Goal: Task Accomplishment & Management: Complete application form

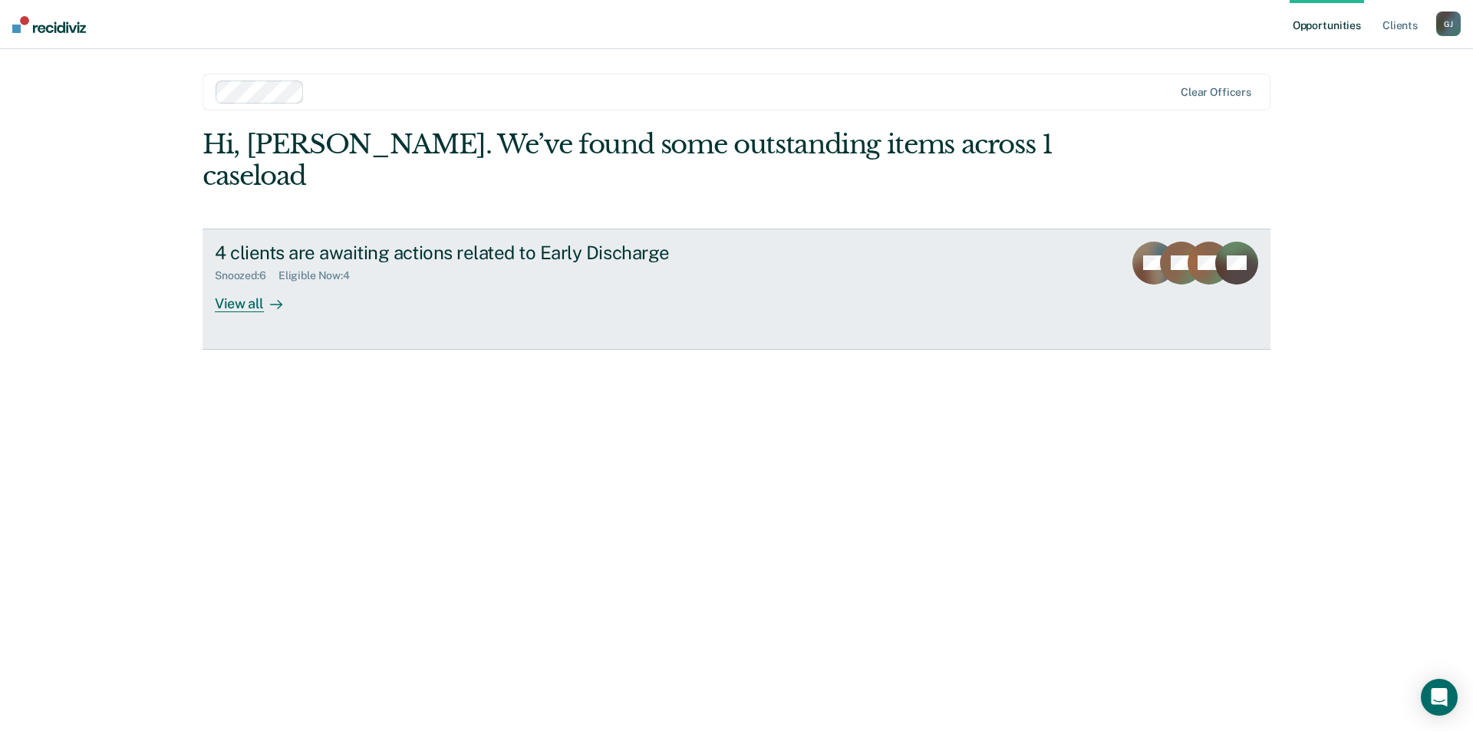
click at [237, 282] on div "View all" at bounding box center [258, 297] width 86 height 30
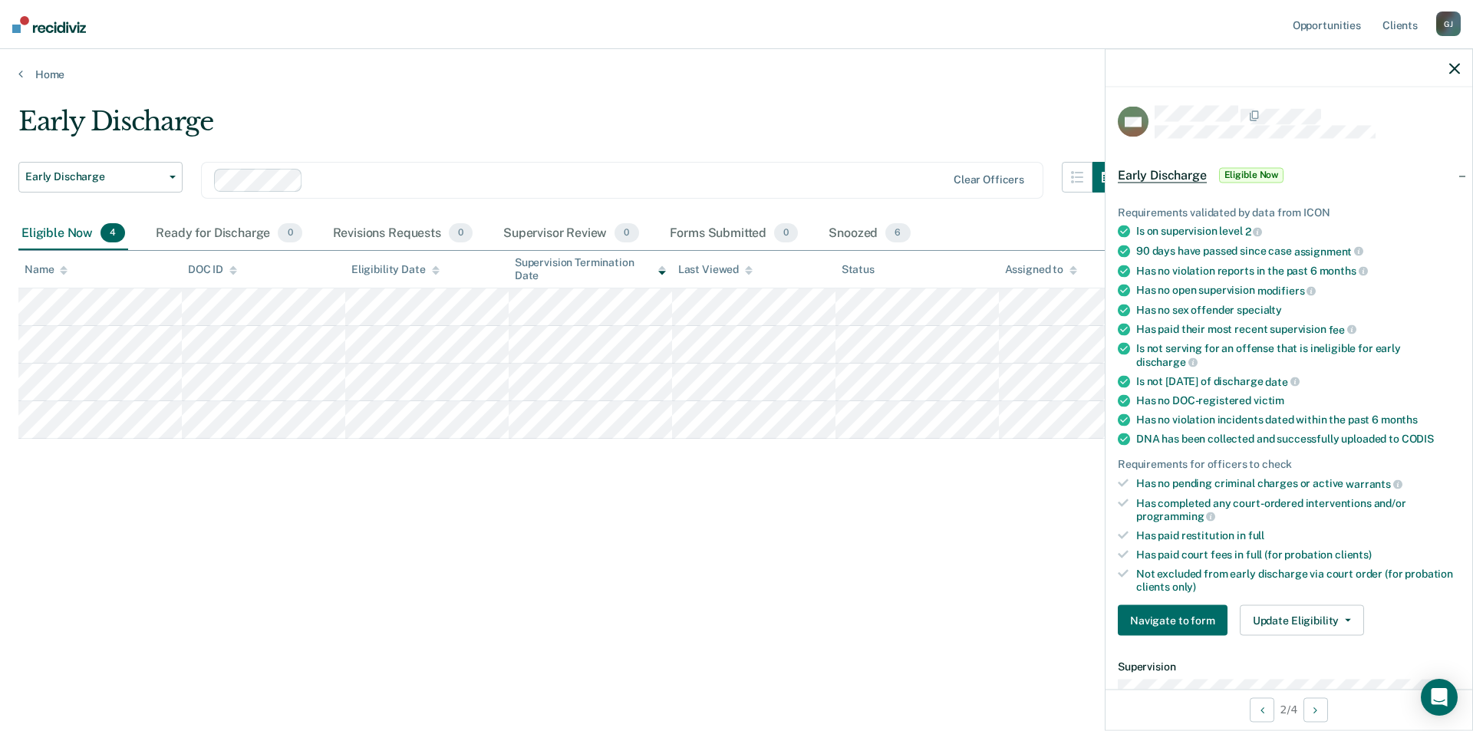
scroll to position [77, 0]
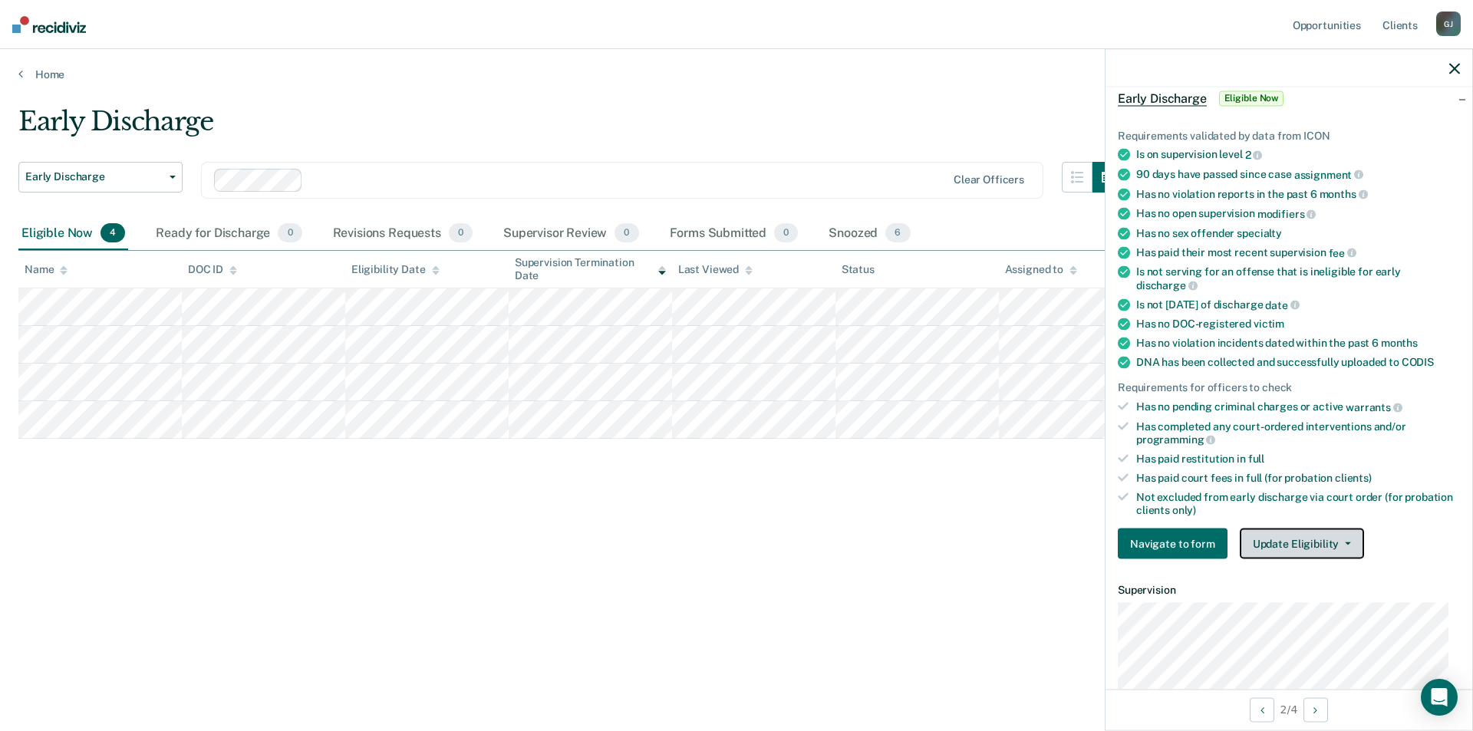
click at [1281, 546] on button "Update Eligibility" at bounding box center [1302, 544] width 124 height 31
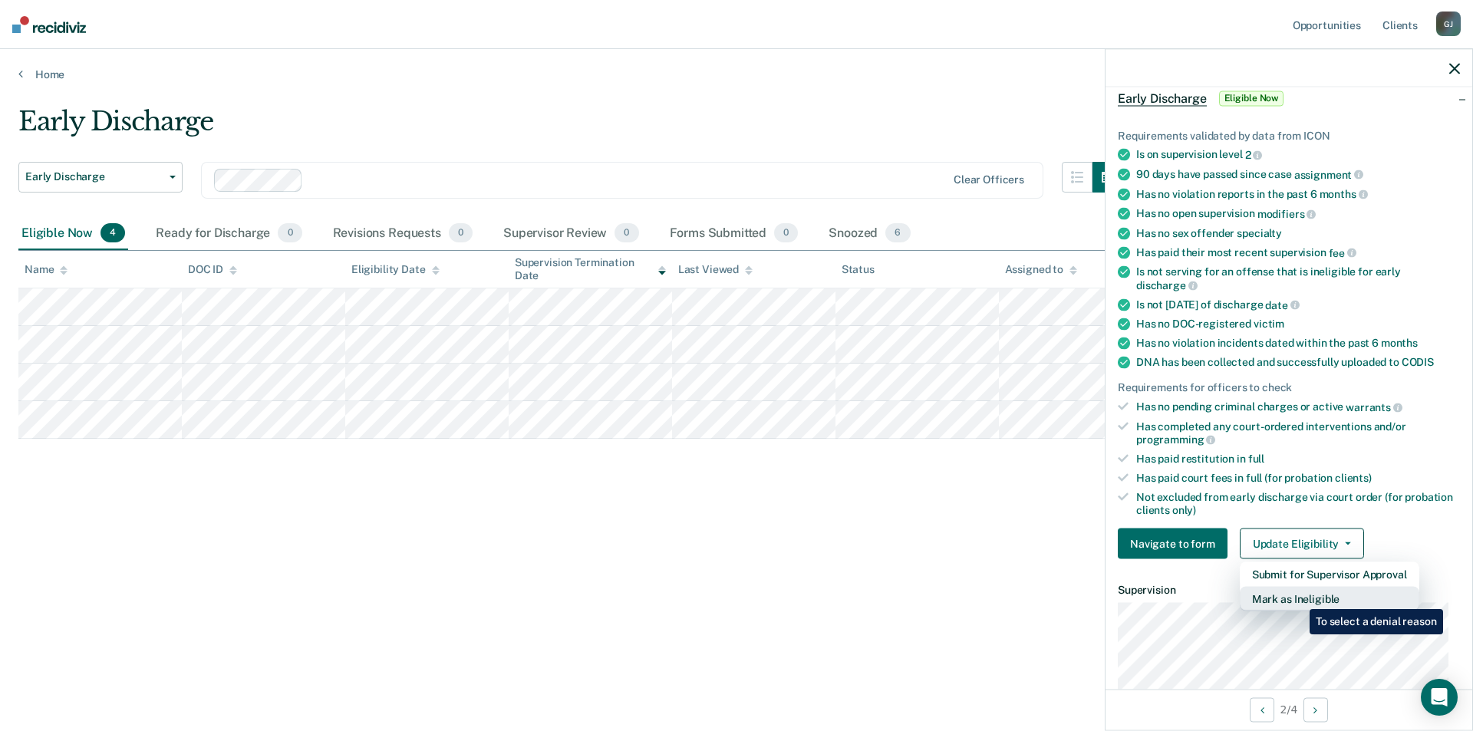
click at [1298, 598] on button "Mark as Ineligible" at bounding box center [1330, 599] width 180 height 25
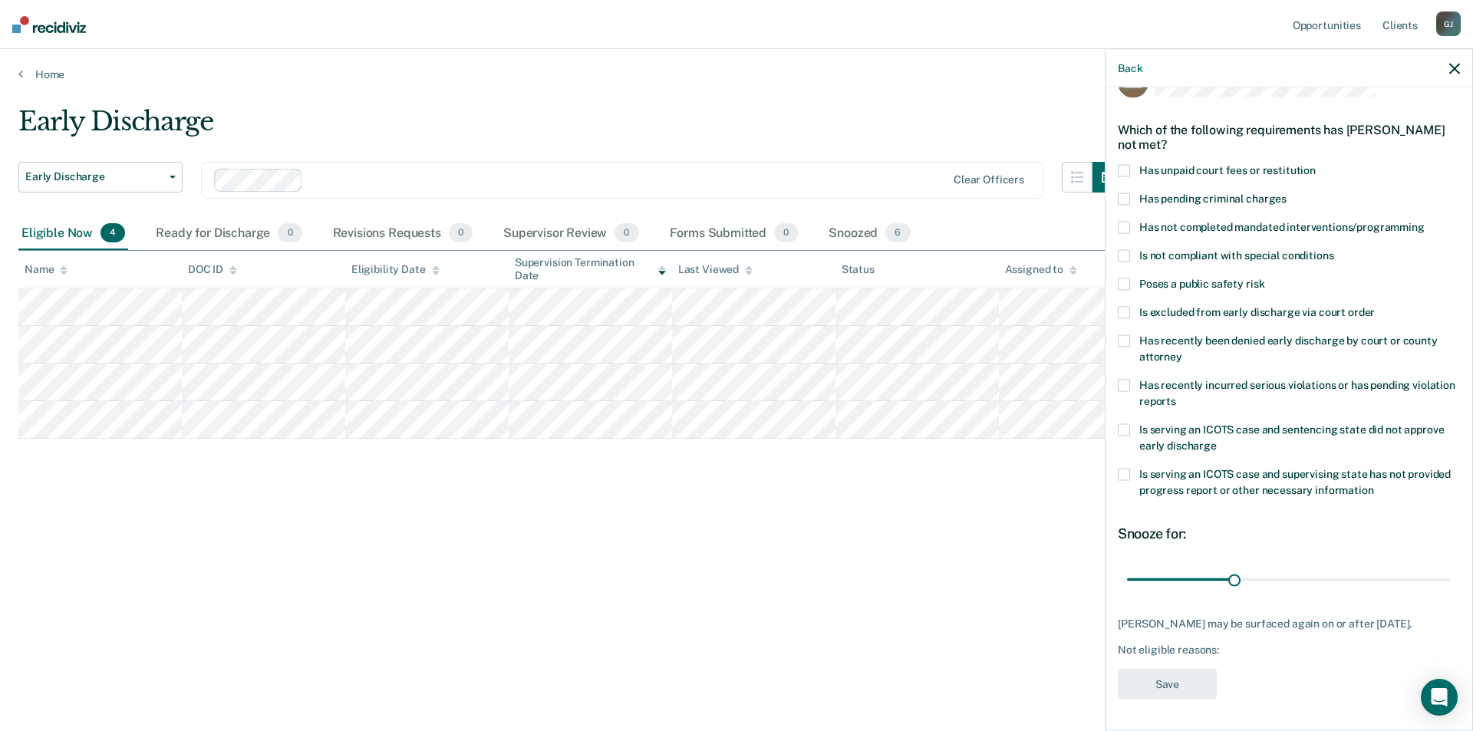
scroll to position [38, 0]
click at [1129, 170] on span at bounding box center [1124, 172] width 12 height 12
click at [1316, 166] on input "Has unpaid court fees or restitution" at bounding box center [1316, 166] width 0 height 0
drag, startPoint x: 1159, startPoint y: 582, endPoint x: 1182, endPoint y: 576, distance: 23.6
click at [1182, 576] on input "range" at bounding box center [1289, 581] width 324 height 27
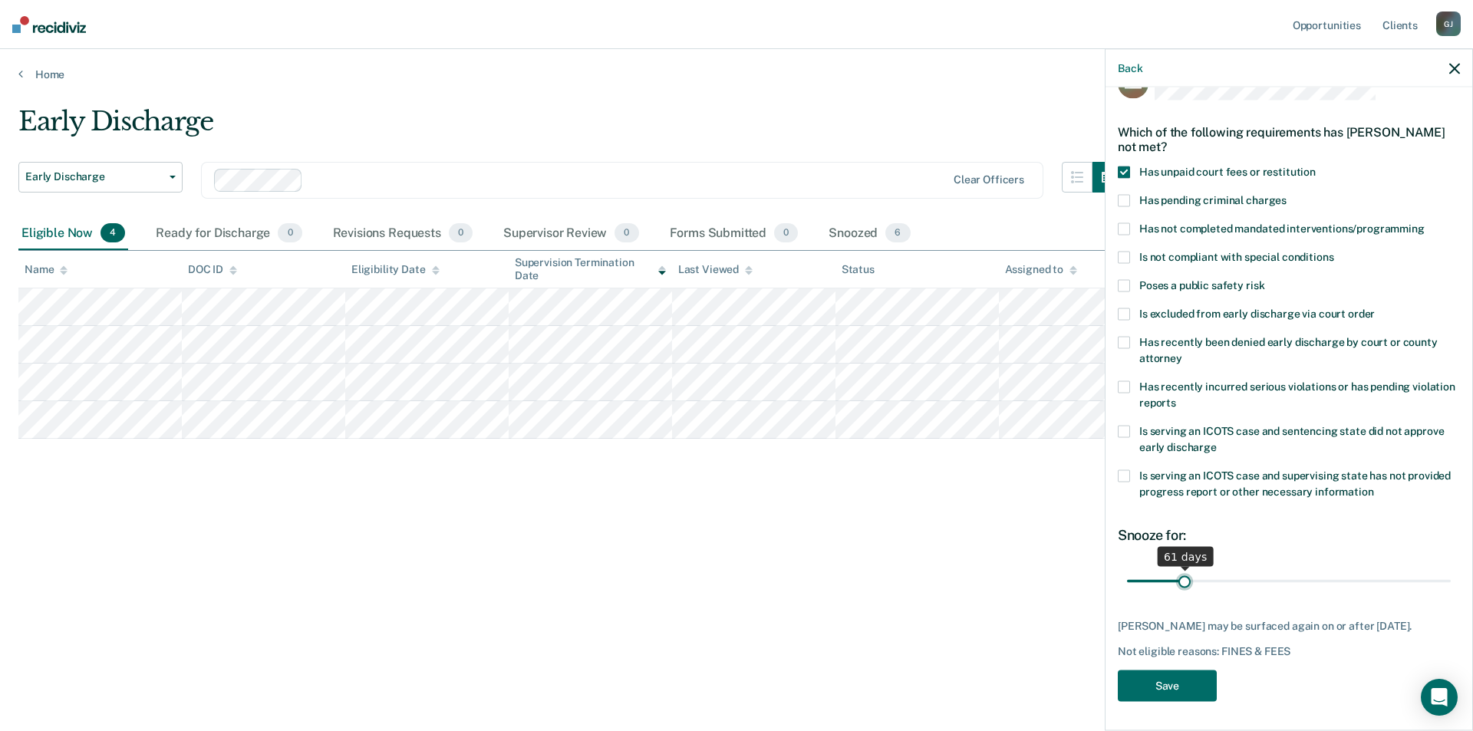
click at [1182, 576] on input "range" at bounding box center [1289, 581] width 324 height 27
type input "60"
click at [1182, 575] on input "range" at bounding box center [1289, 581] width 324 height 27
click at [1165, 698] on button "Save" at bounding box center [1167, 685] width 99 height 31
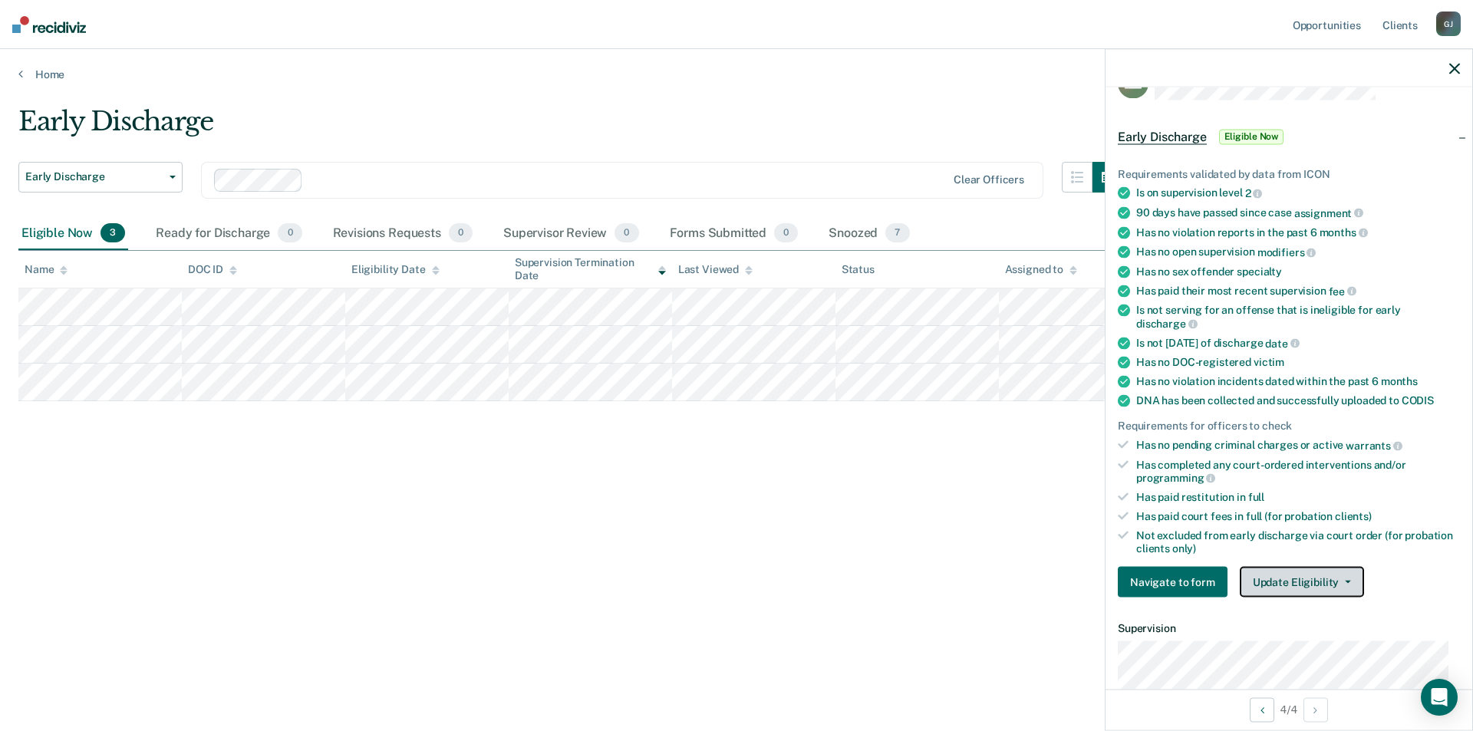
click at [1295, 580] on button "Update Eligibility" at bounding box center [1302, 582] width 124 height 31
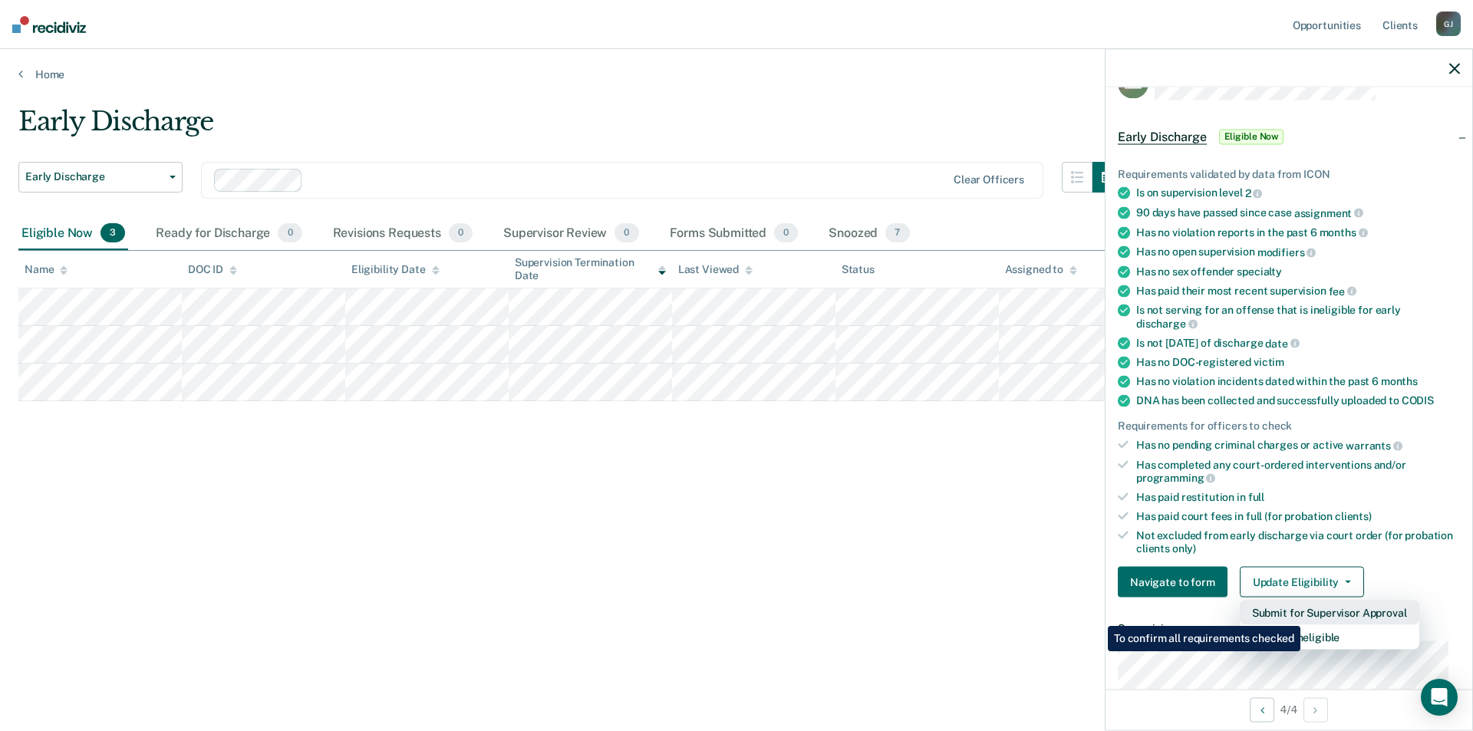
click at [1303, 615] on button "Submit for Supervisor Approval" at bounding box center [1330, 613] width 180 height 25
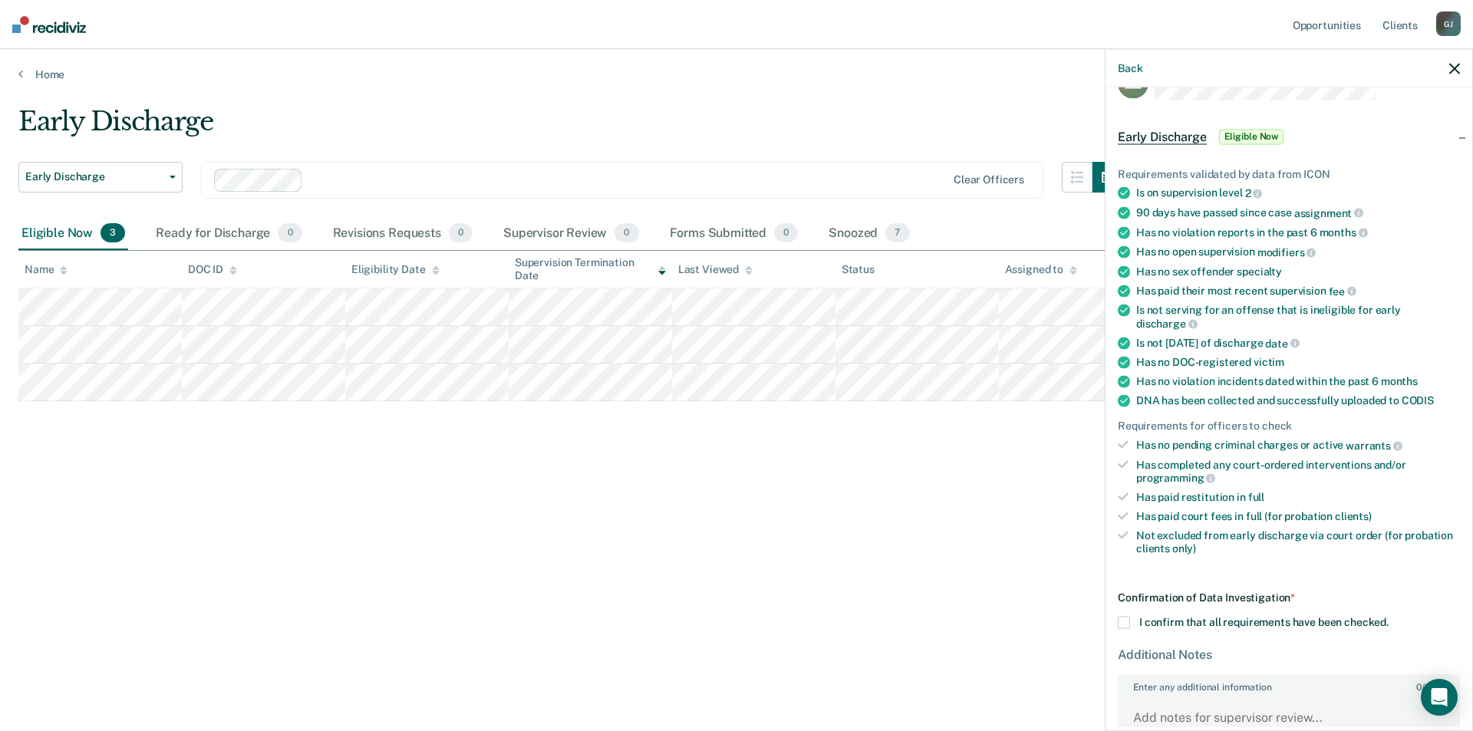
click at [1122, 625] on span at bounding box center [1124, 623] width 12 height 12
click at [1389, 617] on input "I confirm that all requirements have been checked." at bounding box center [1389, 617] width 0 height 0
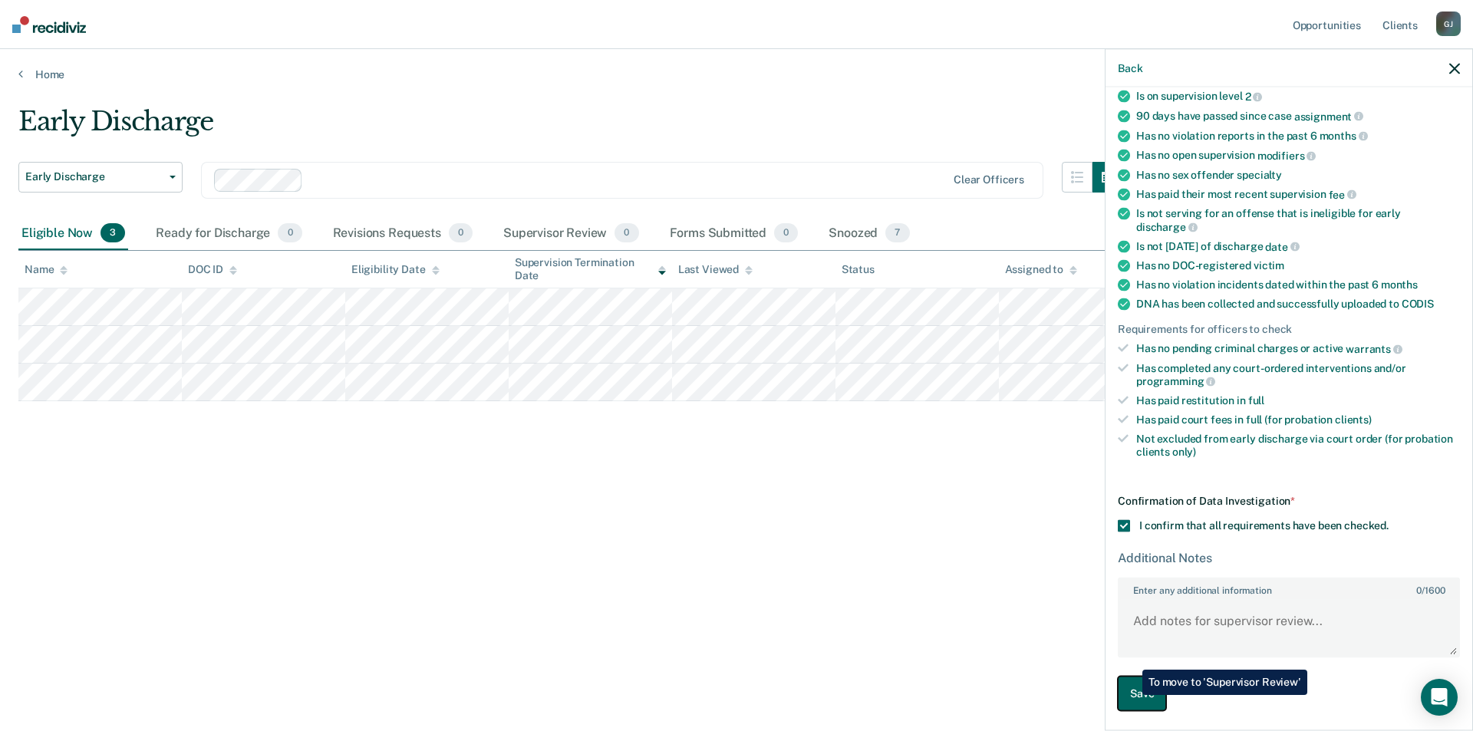
click at [1131, 695] on button "Save" at bounding box center [1142, 694] width 48 height 35
